Goal: Information Seeking & Learning: Check status

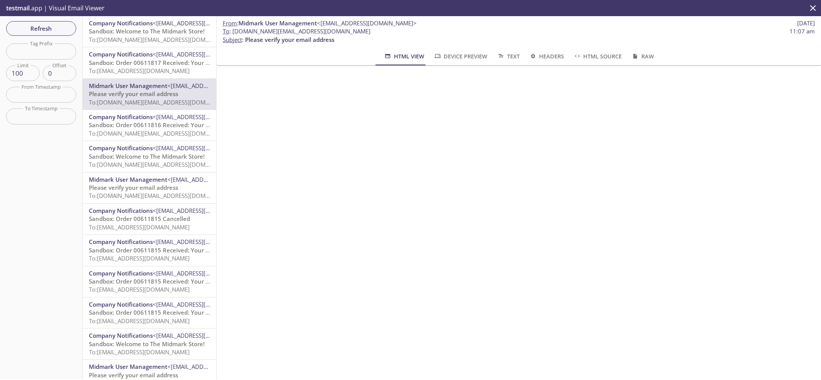
click at [127, 26] on span "Company Notifications" at bounding box center [121, 23] width 64 height 8
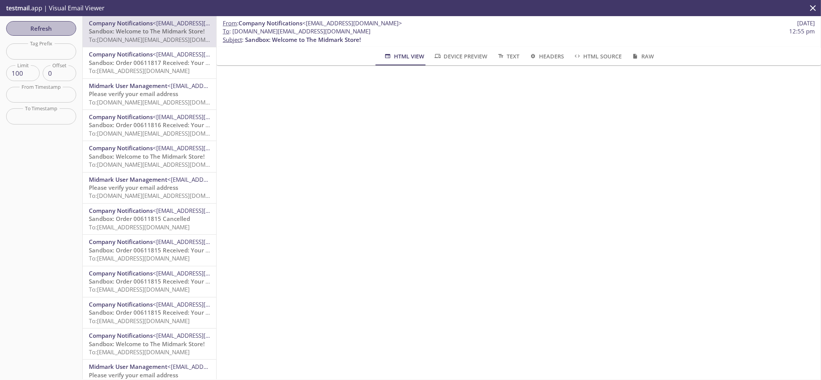
click at [52, 28] on span "Refresh" at bounding box center [41, 28] width 58 height 10
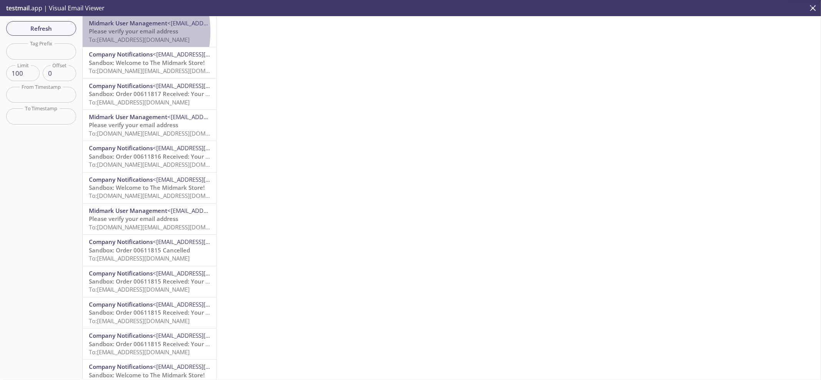
click at [106, 32] on span "Please verify your email address" at bounding box center [133, 31] width 89 height 8
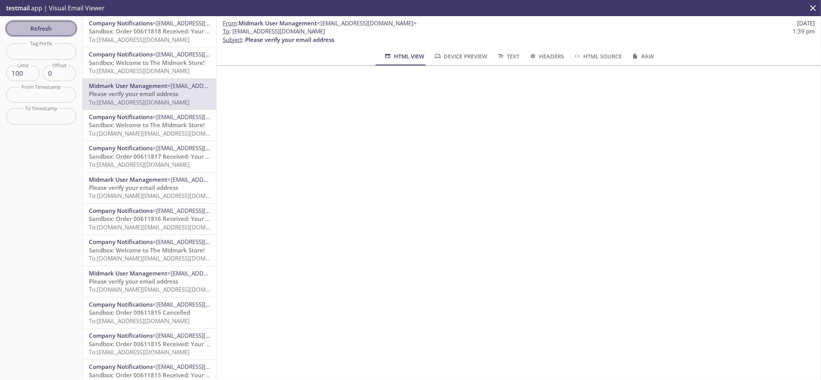
click at [57, 30] on span "Refresh" at bounding box center [41, 28] width 58 height 10
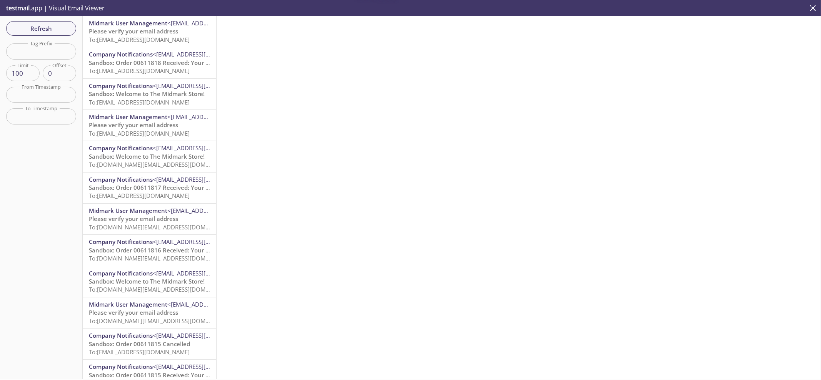
click at [123, 25] on span "Midmark User Management" at bounding box center [128, 23] width 78 height 8
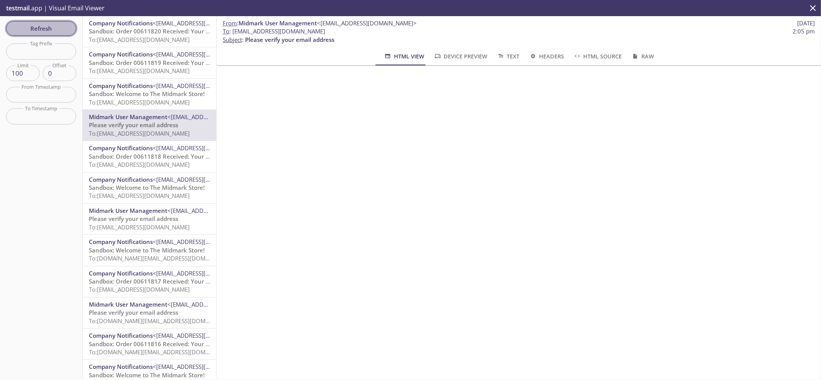
click at [59, 31] on span "Refresh" at bounding box center [41, 28] width 58 height 10
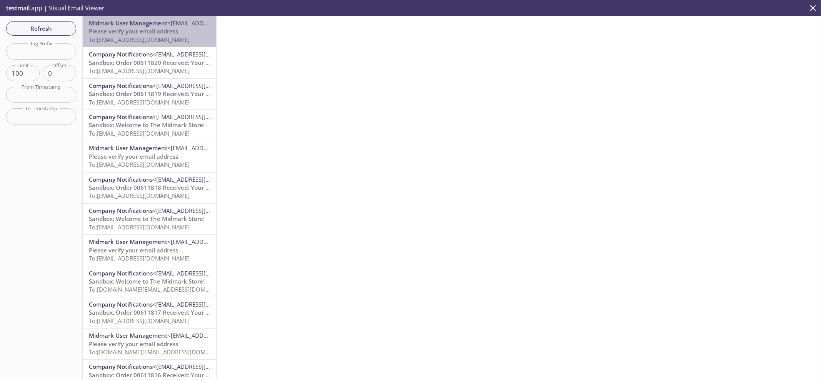
drag, startPoint x: 165, startPoint y: 33, endPoint x: 172, endPoint y: 36, distance: 7.2
click at [165, 33] on span "Please verify your email address" at bounding box center [133, 31] width 89 height 8
